Goal: Navigation & Orientation: Find specific page/section

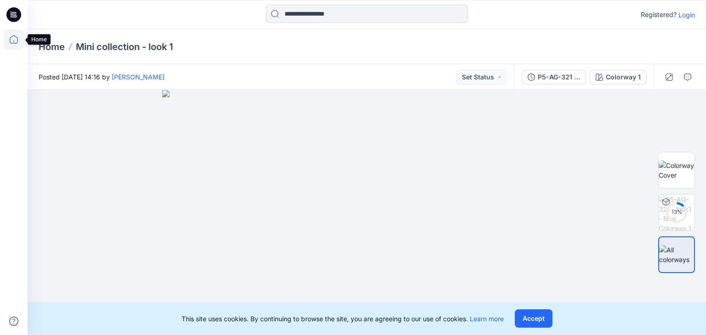
click at [10, 36] on icon at bounding box center [14, 39] width 20 height 20
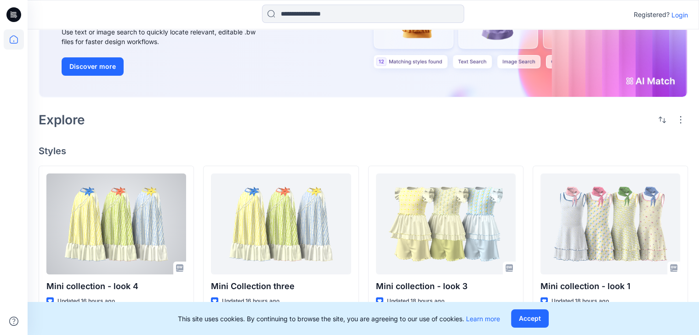
scroll to position [92, 0]
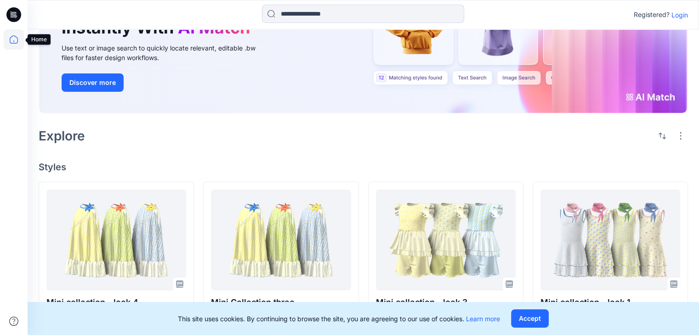
click at [12, 37] on icon at bounding box center [14, 39] width 20 height 20
click at [13, 37] on icon at bounding box center [14, 39] width 20 height 20
click at [13, 15] on icon at bounding box center [12, 15] width 3 height 0
click at [17, 38] on icon at bounding box center [14, 39] width 20 height 20
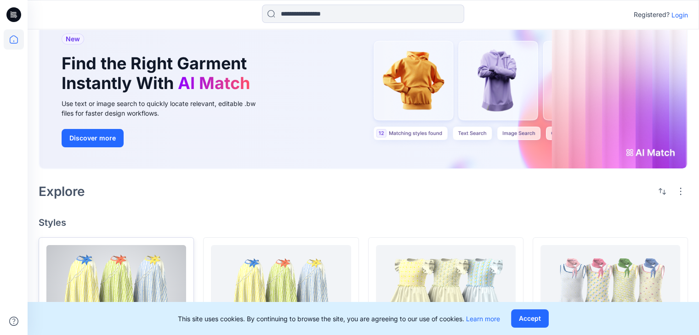
scroll to position [59, 0]
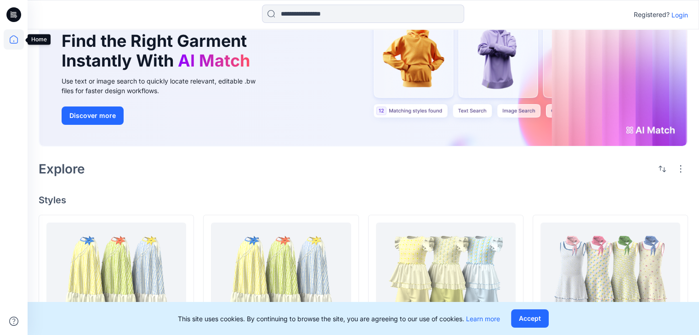
click at [13, 39] on icon at bounding box center [14, 39] width 20 height 20
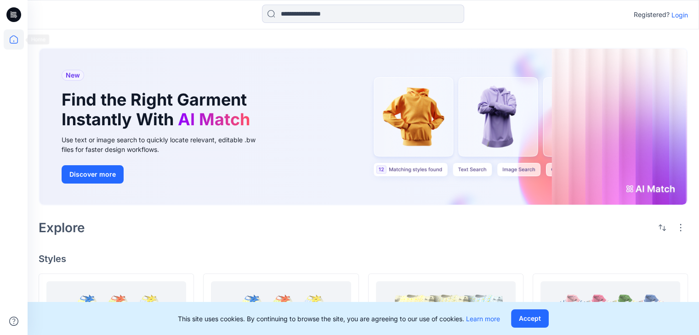
click at [15, 37] on icon at bounding box center [14, 39] width 20 height 20
click at [8, 16] on icon at bounding box center [13, 14] width 15 height 15
click at [11, 40] on icon at bounding box center [14, 39] width 20 height 20
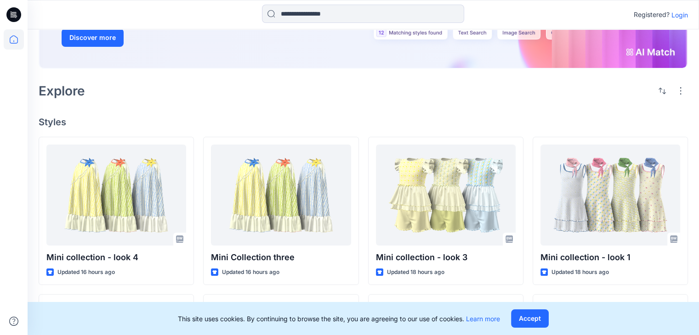
scroll to position [138, 0]
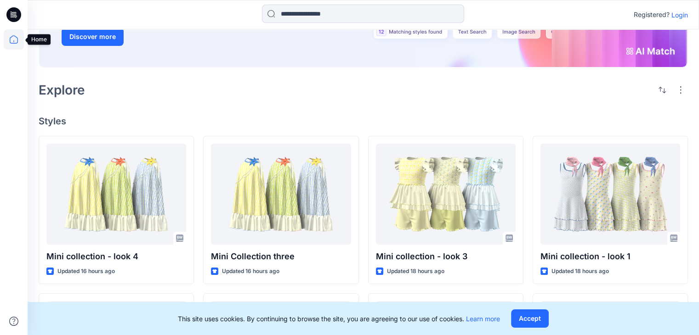
click at [10, 38] on icon at bounding box center [14, 39] width 8 height 8
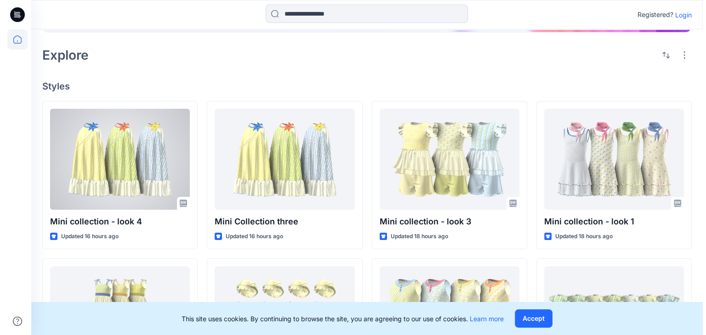
scroll to position [0, 0]
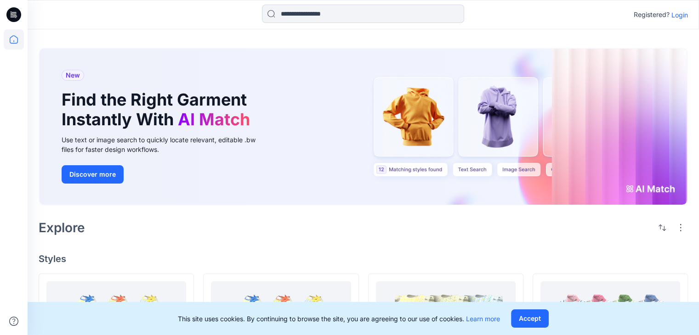
click at [682, 10] on p "Login" at bounding box center [679, 15] width 17 height 10
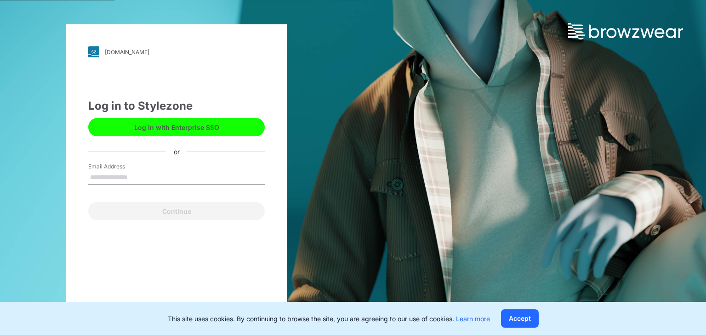
click at [149, 180] on input "Email Address" at bounding box center [176, 178] width 176 height 14
type input "**********"
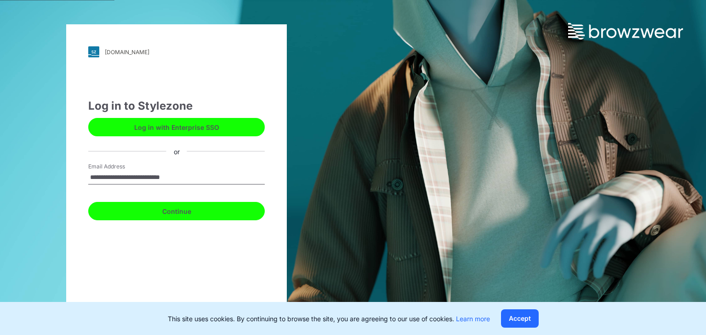
click at [145, 215] on button "Continue" at bounding box center [176, 211] width 176 height 18
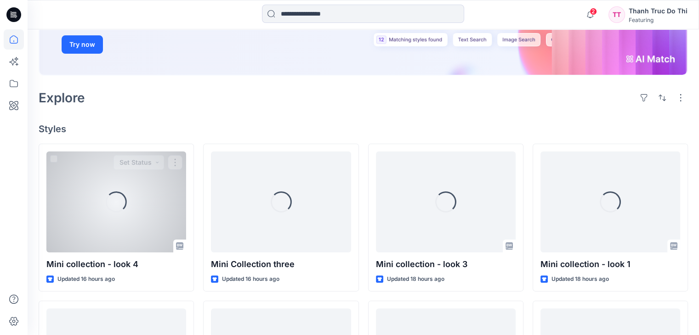
scroll to position [184, 0]
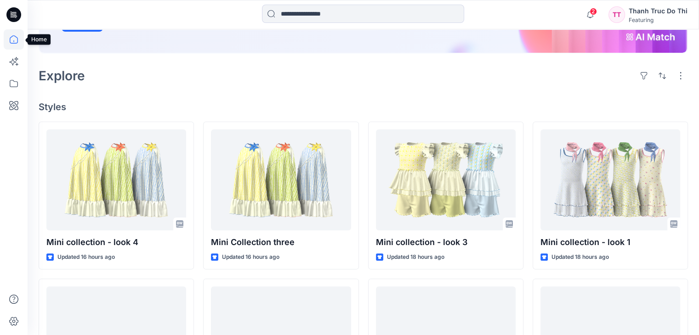
click at [14, 39] on icon at bounding box center [14, 39] width 20 height 20
click at [17, 81] on icon at bounding box center [14, 84] width 20 height 20
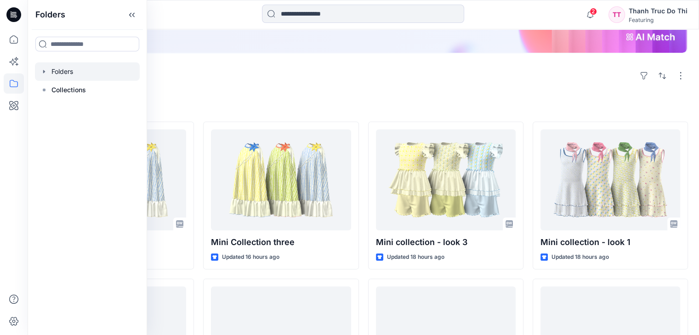
click at [46, 74] on icon "button" at bounding box center [43, 71] width 7 height 7
click at [74, 91] on div at bounding box center [87, 90] width 105 height 18
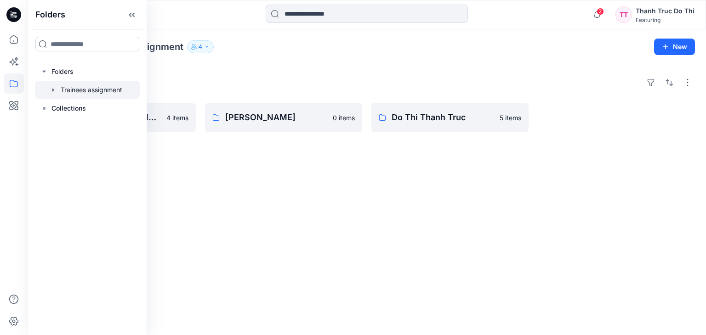
click at [233, 149] on div "Folders The lemon Riviera collection 4 items [PERSON_NAME] 0 items Do [PERSON_N…" at bounding box center [367, 199] width 678 height 271
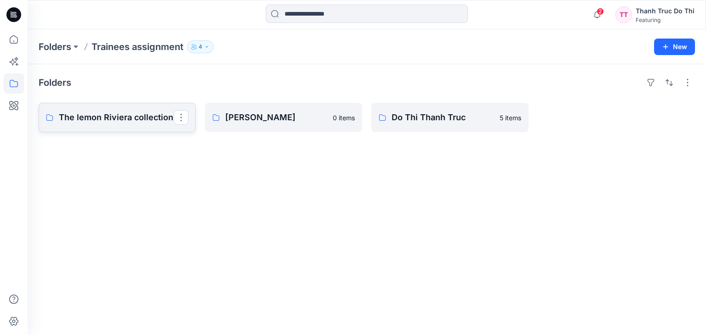
click at [147, 119] on p "The lemon Riviera collection" at bounding box center [116, 117] width 115 height 13
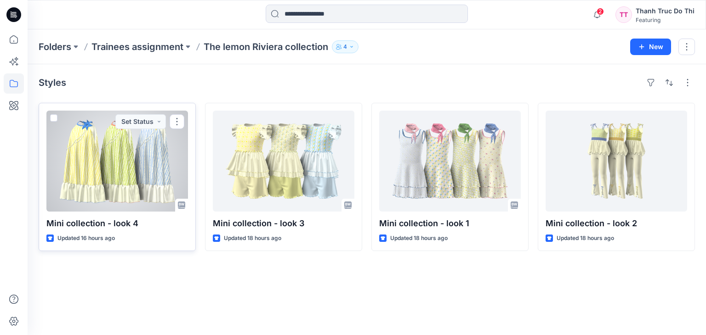
click at [161, 166] on div at bounding box center [117, 161] width 142 height 101
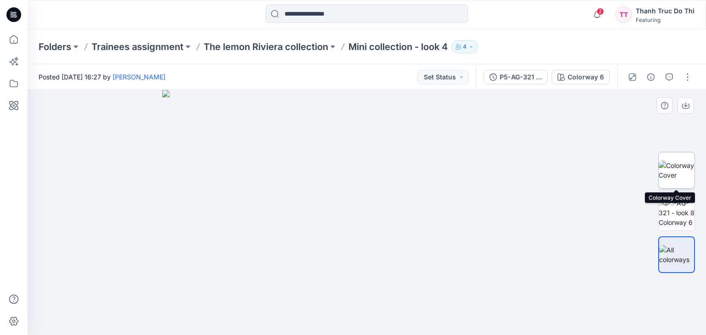
click at [686, 169] on img at bounding box center [676, 170] width 36 height 19
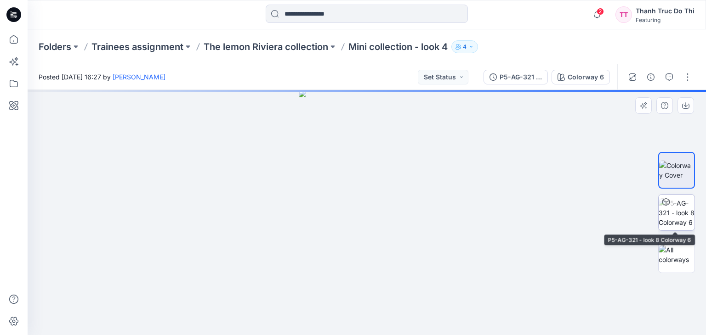
click at [678, 204] on img at bounding box center [676, 212] width 36 height 29
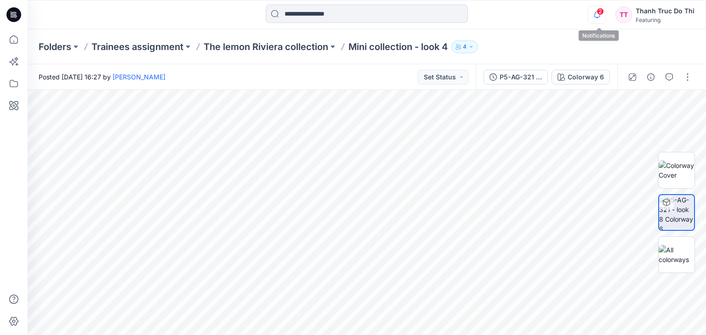
click at [597, 8] on icon "button" at bounding box center [596, 15] width 17 height 18
click at [15, 36] on icon at bounding box center [14, 39] width 8 height 8
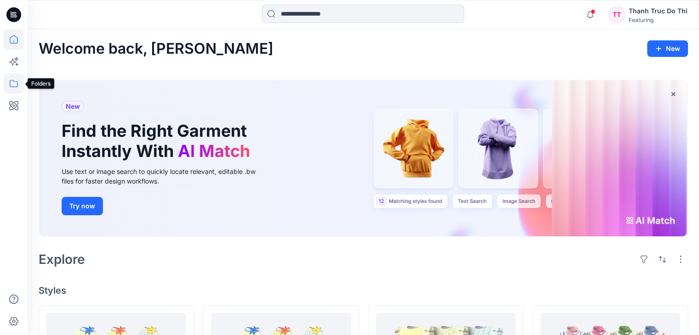
click at [20, 82] on icon at bounding box center [14, 84] width 20 height 20
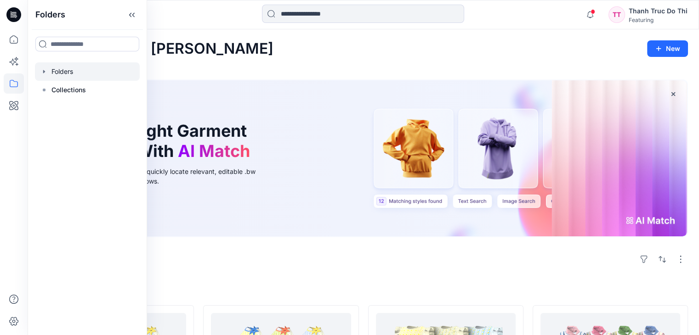
click at [47, 72] on icon "button" at bounding box center [43, 71] width 7 height 7
click at [98, 88] on div at bounding box center [87, 90] width 105 height 18
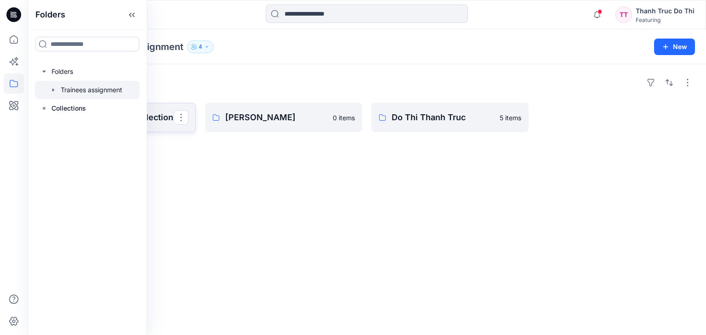
click at [162, 114] on p "The lemon Riviera collection" at bounding box center [116, 117] width 115 height 13
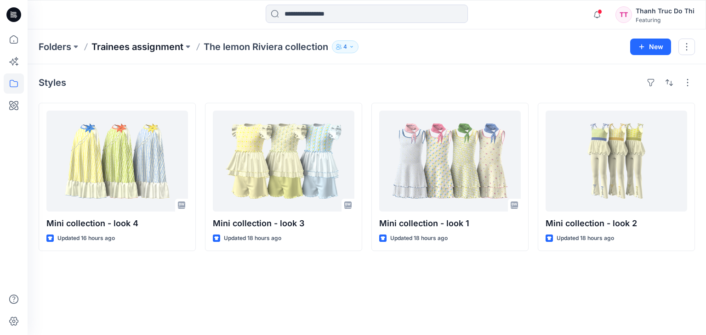
click at [139, 45] on p "Trainees assignment" at bounding box center [137, 46] width 92 height 13
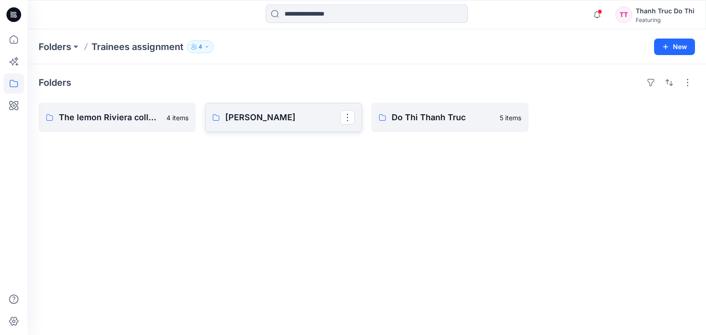
click at [243, 119] on p "[PERSON_NAME]" at bounding box center [282, 117] width 115 height 13
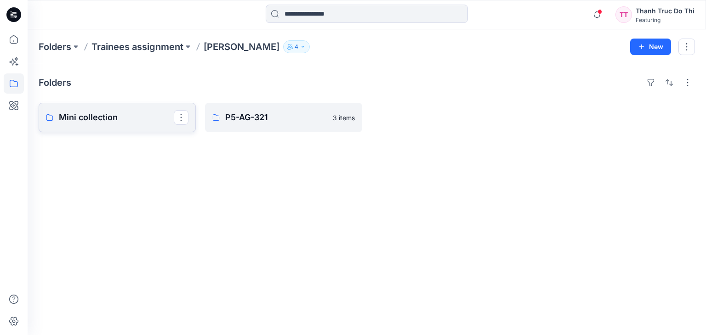
click at [142, 122] on p "Mini collection" at bounding box center [116, 117] width 115 height 13
click at [131, 114] on p "Mini collection" at bounding box center [116, 117] width 115 height 13
click at [137, 45] on p "Trainees assignment" at bounding box center [137, 46] width 92 height 13
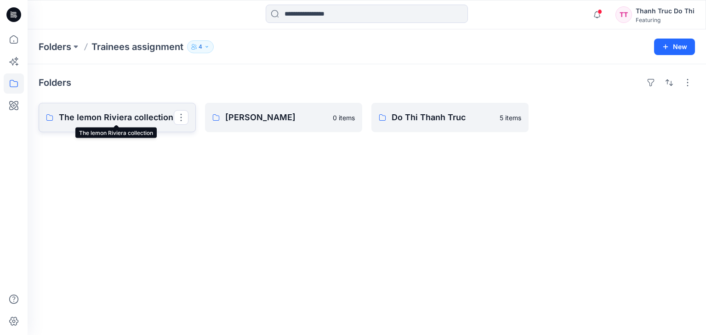
click at [136, 118] on p "The lemon Riviera collection" at bounding box center [116, 117] width 115 height 13
